Goal: Complete application form

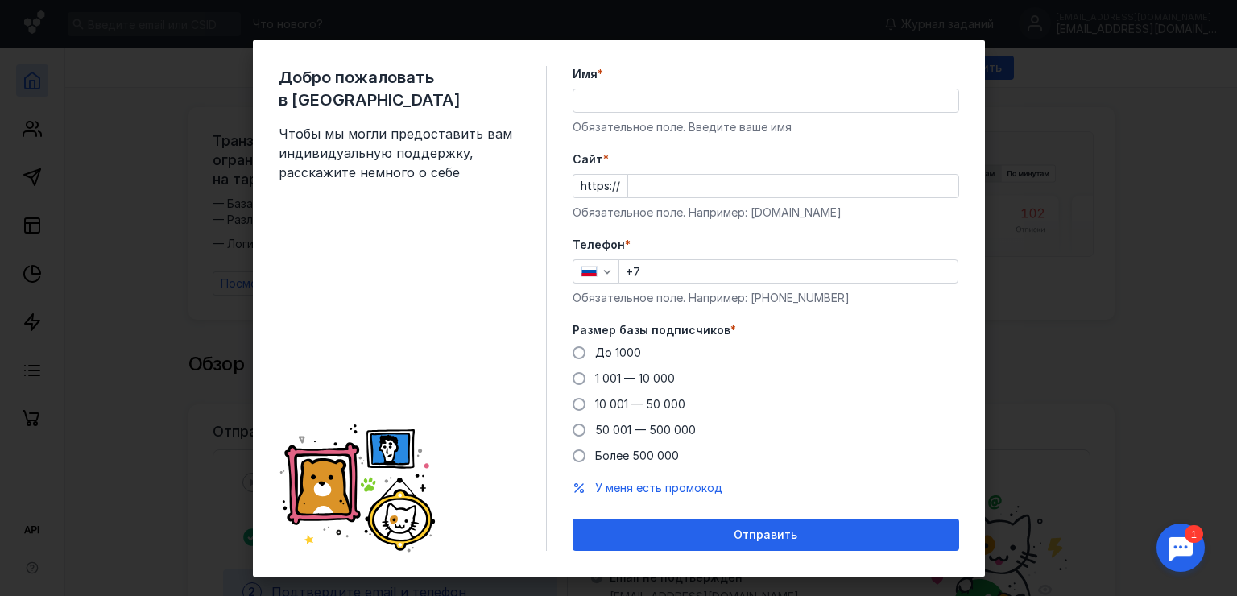
click at [625, 93] on input "Имя *" at bounding box center [765, 100] width 385 height 23
type input "D"
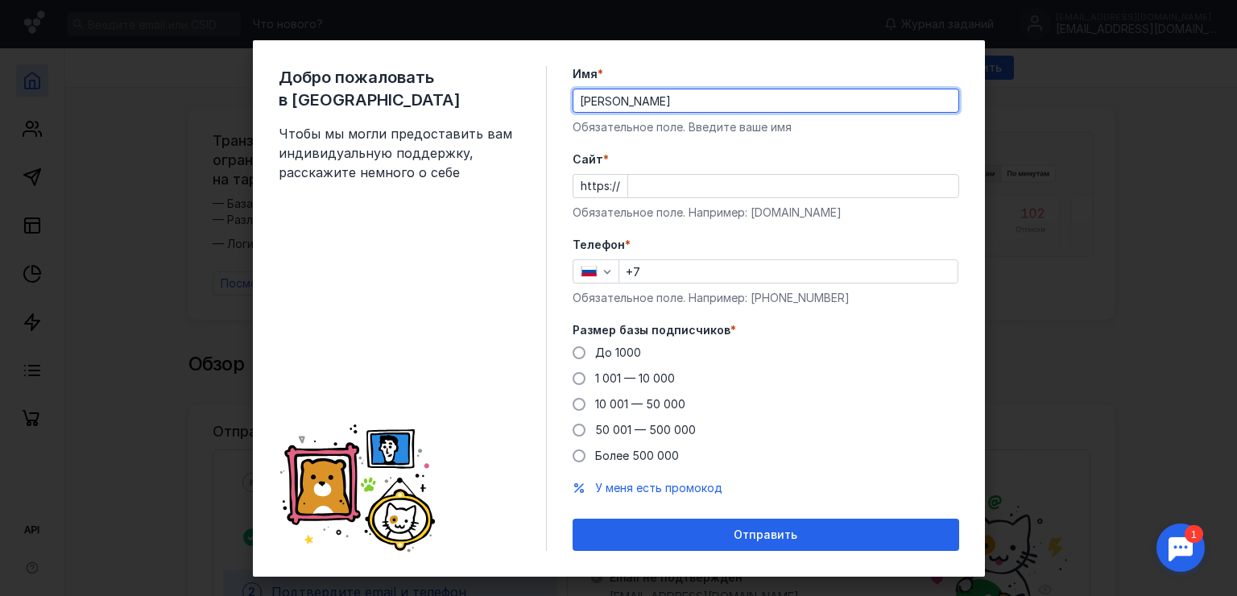
type input "[PERSON_NAME]"
click at [662, 184] on input "Cайт *" at bounding box center [793, 186] width 330 height 23
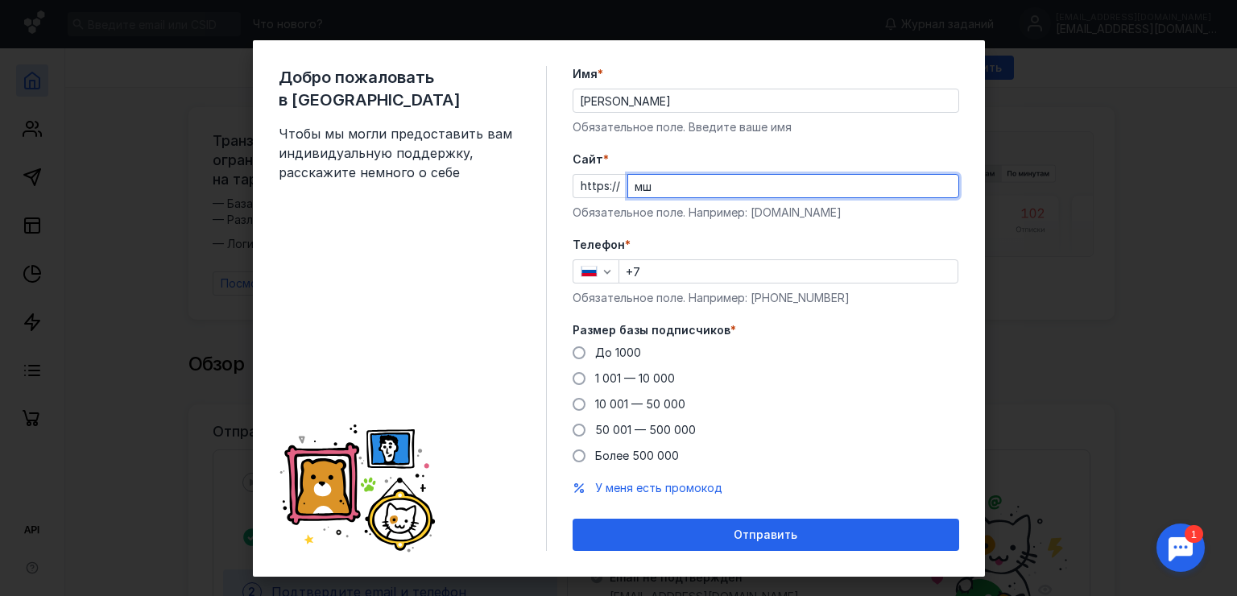
type input "м"
type input "[DOMAIN_NAME]"
click at [738, 274] on input "+7" at bounding box center [788, 271] width 338 height 23
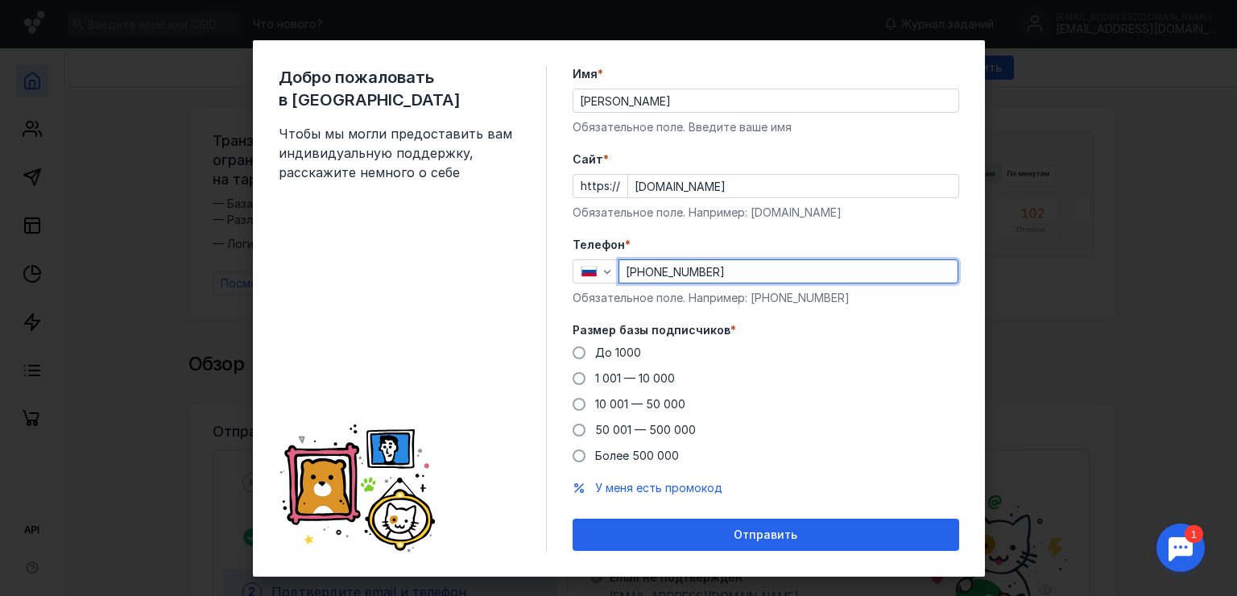
type input "[PHONE_NUMBER]"
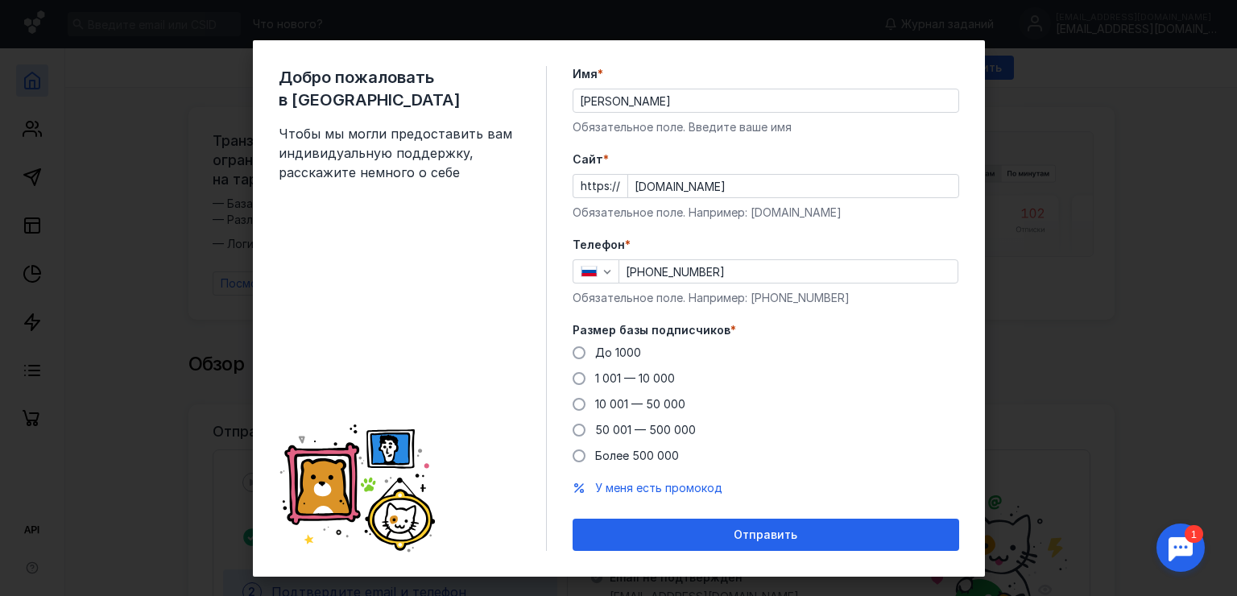
click at [937, 361] on div "До [DATE] 1 001 — 10 000 10 001 — 50 000 50 001 — 500 000 Более 500 000" at bounding box center [765, 404] width 386 height 119
click at [615, 354] on span "До 1000" at bounding box center [618, 352] width 46 height 14
click at [0, 0] on input "До 1000" at bounding box center [0, 0] width 0 height 0
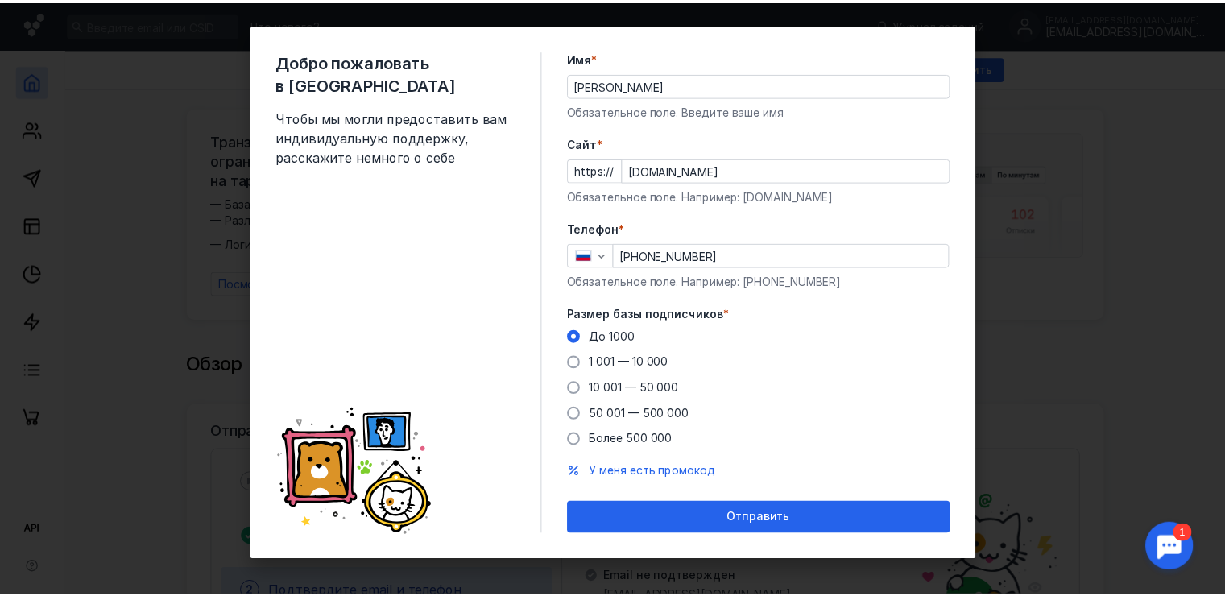
scroll to position [21, 0]
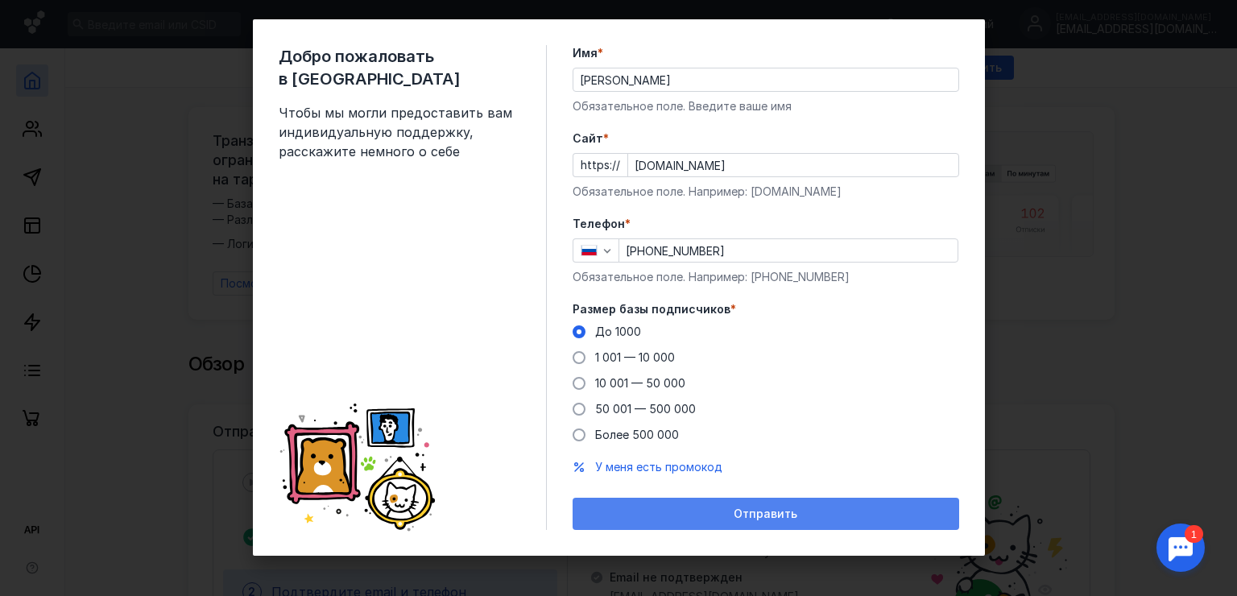
click at [746, 510] on span "Отправить" at bounding box center [766, 514] width 64 height 14
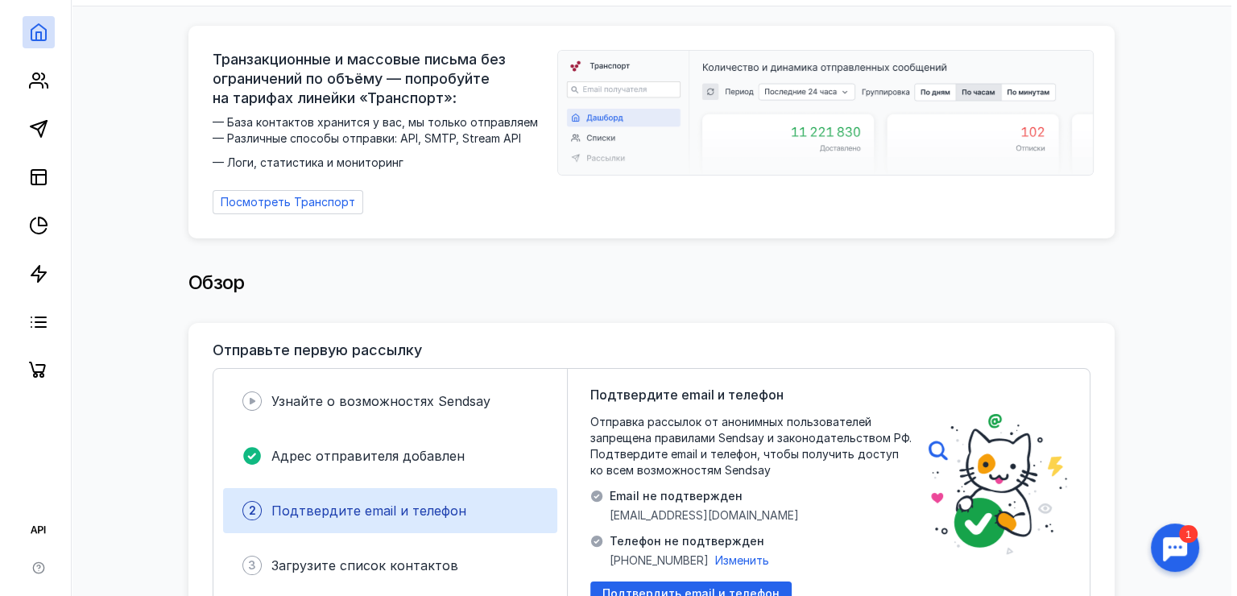
scroll to position [242, 0]
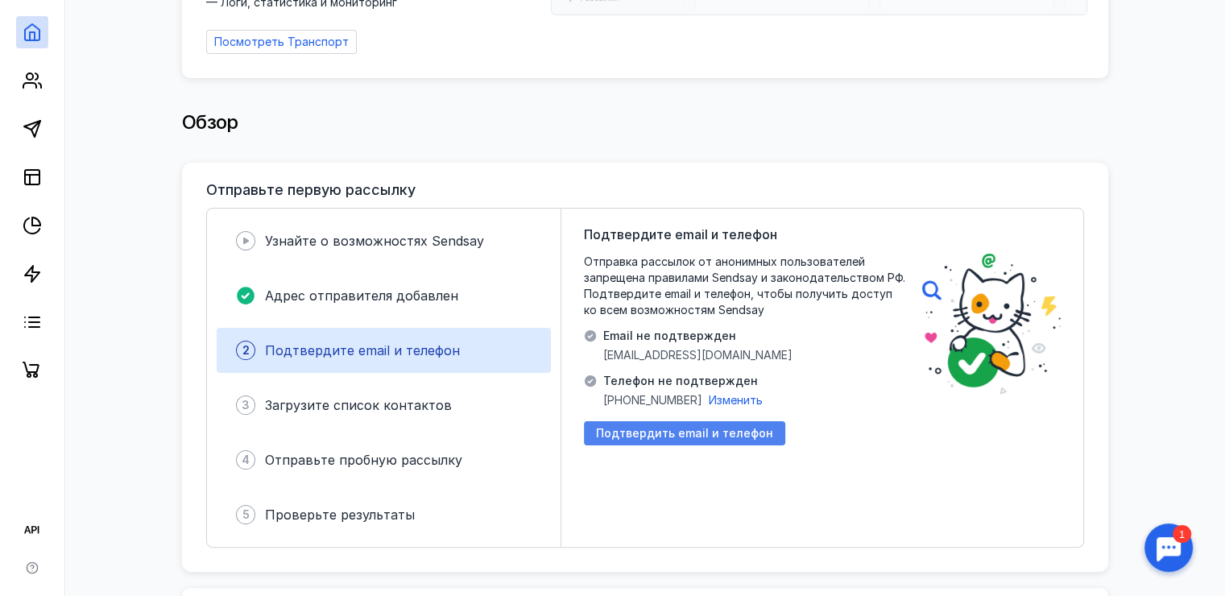
click at [680, 427] on span "Подтвердить email и телефон" at bounding box center [684, 434] width 177 height 14
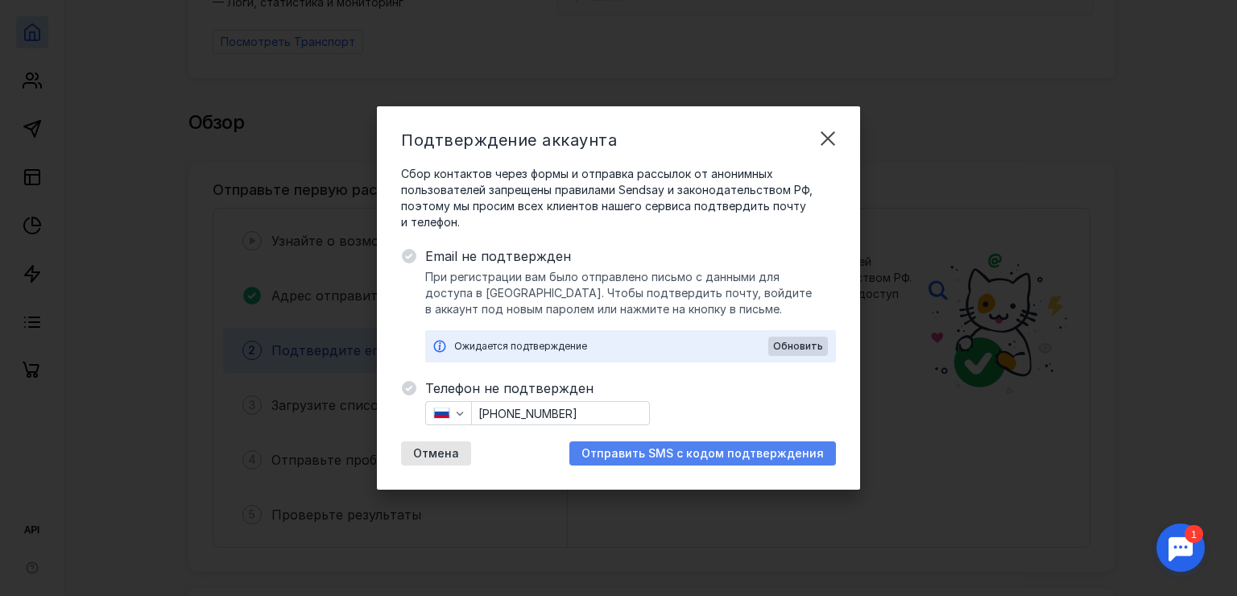
click at [672, 451] on span "Отправить SMS с кодом подтверждения" at bounding box center [702, 454] width 242 height 14
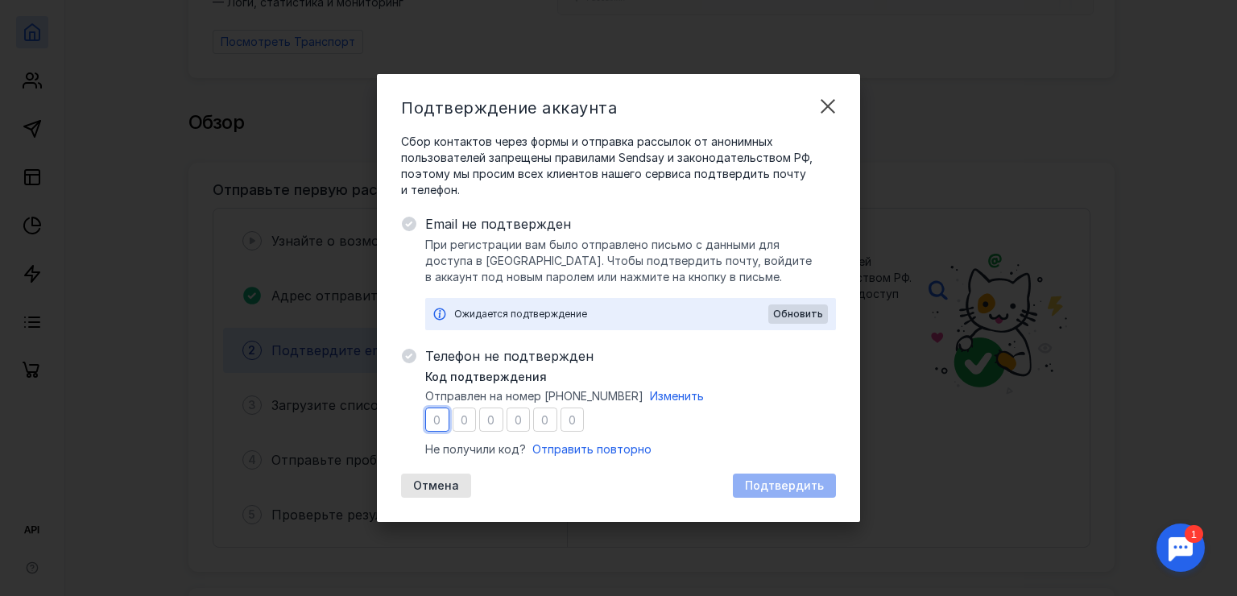
click at [430, 421] on input "number" at bounding box center [437, 419] width 24 height 24
type input "3"
type input "1"
type input "9"
type input "0"
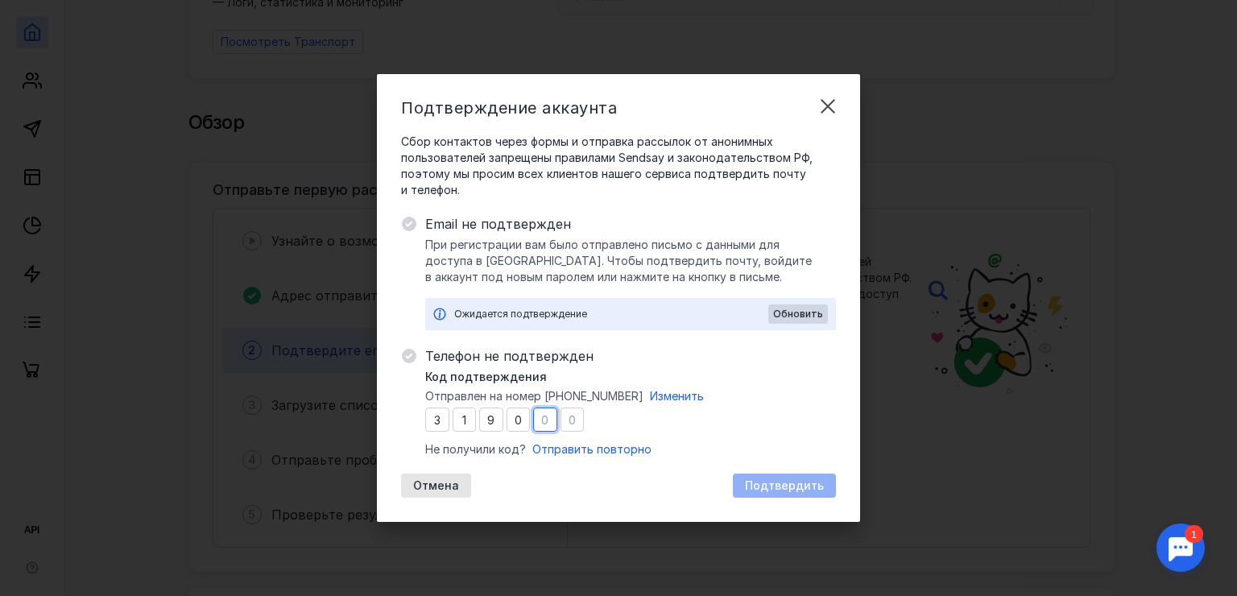
type input "8"
type input "2"
click at [594, 313] on div "Ожидается подтверждение" at bounding box center [611, 314] width 314 height 16
click at [769, 489] on span "Подтвердить" at bounding box center [784, 486] width 79 height 14
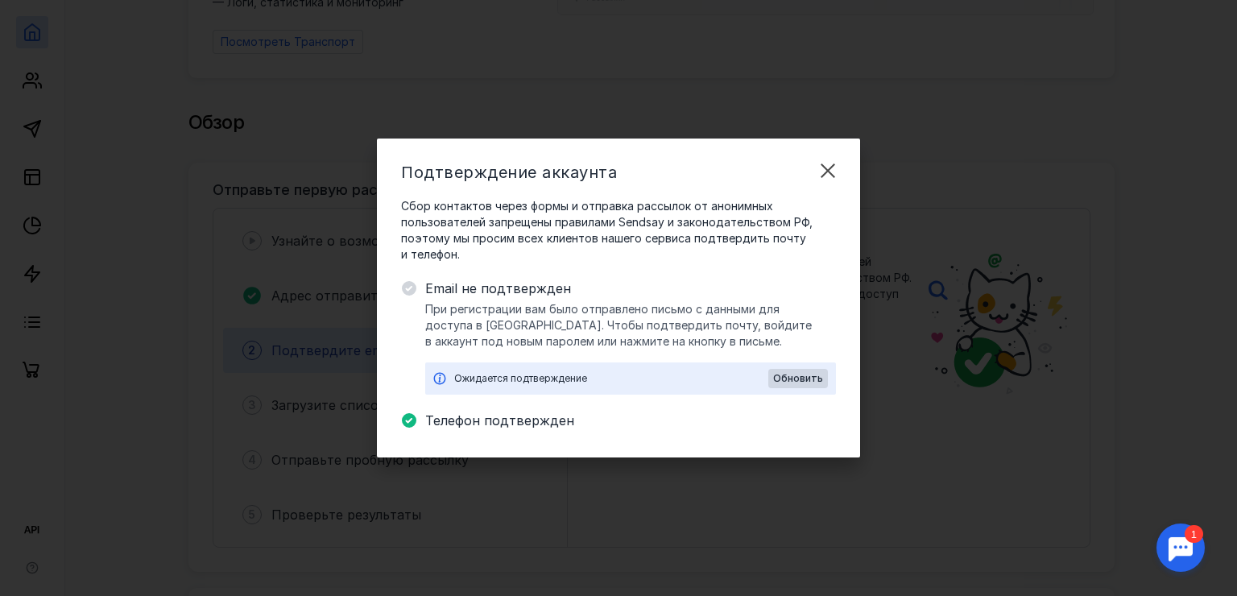
click at [515, 382] on div "Ожидается подтверждение" at bounding box center [611, 378] width 314 height 16
click at [442, 288] on span "Email не подтвержден" at bounding box center [630, 288] width 411 height 19
click at [617, 375] on div "Ожидается подтверждение" at bounding box center [611, 378] width 314 height 16
click at [801, 377] on span "Обновить" at bounding box center [798, 378] width 50 height 11
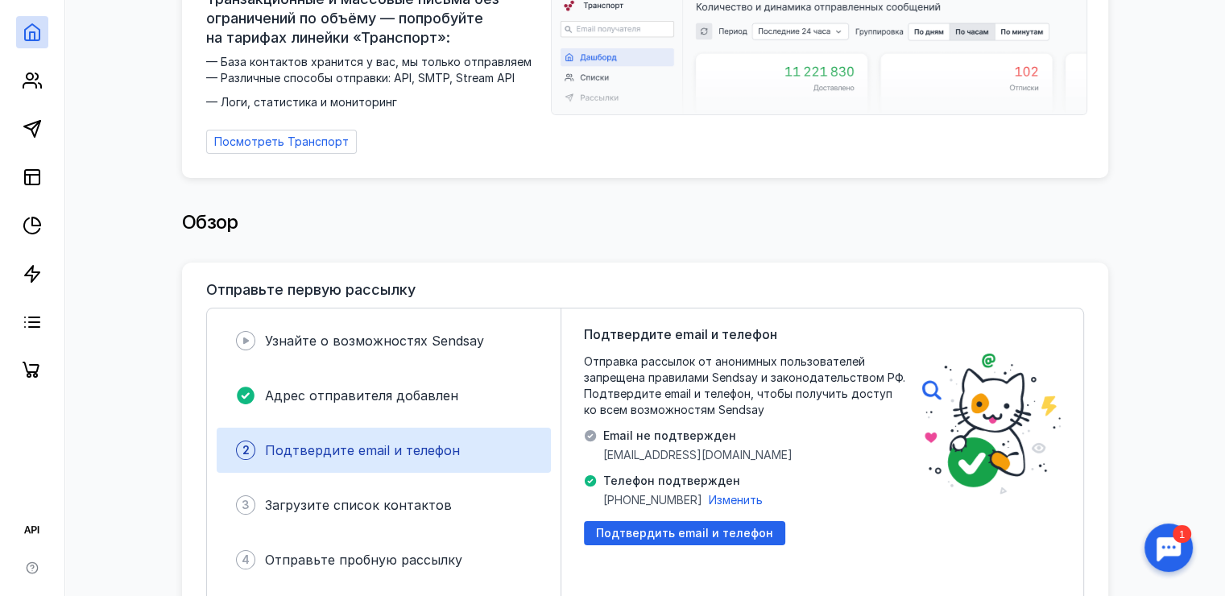
scroll to position [0, 0]
